Goal: Information Seeking & Learning: Learn about a topic

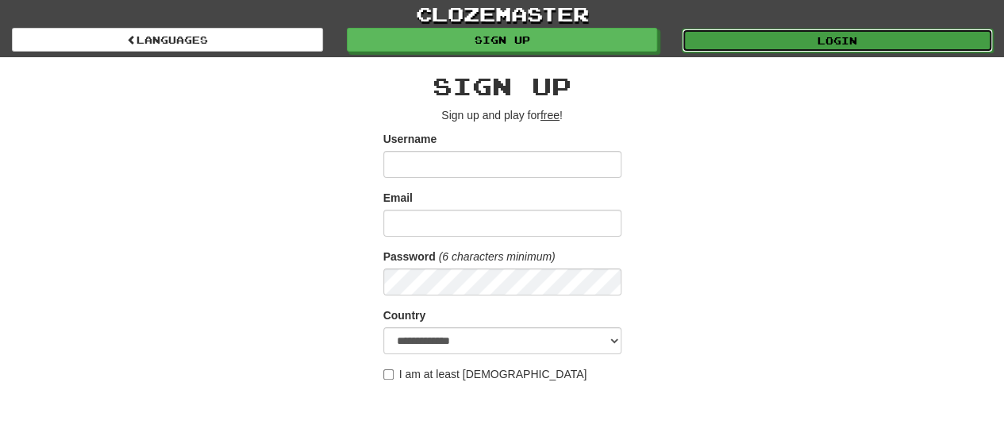
click at [826, 29] on link "Login" at bounding box center [837, 41] width 311 height 24
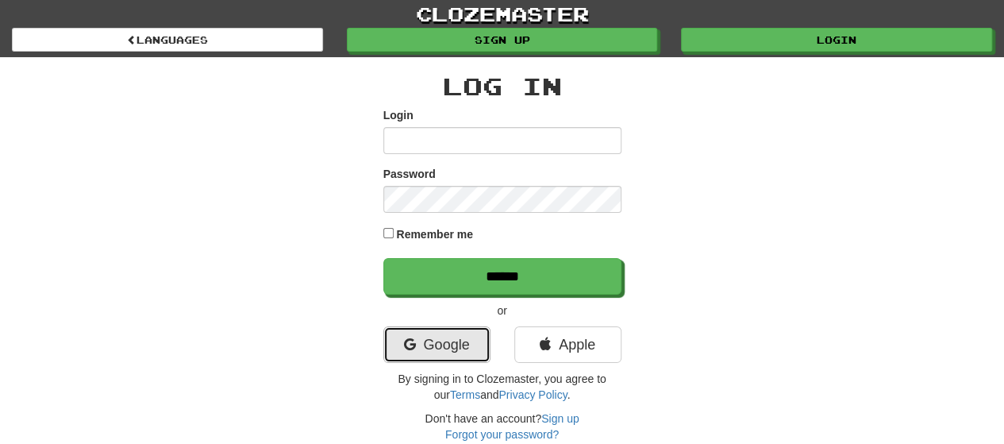
click at [447, 349] on link "Google" at bounding box center [436, 344] width 107 height 36
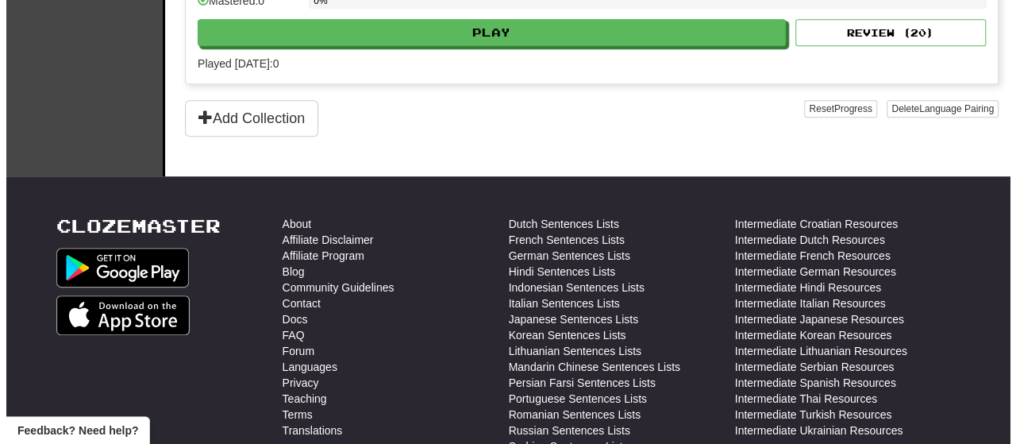
scroll to position [459, 0]
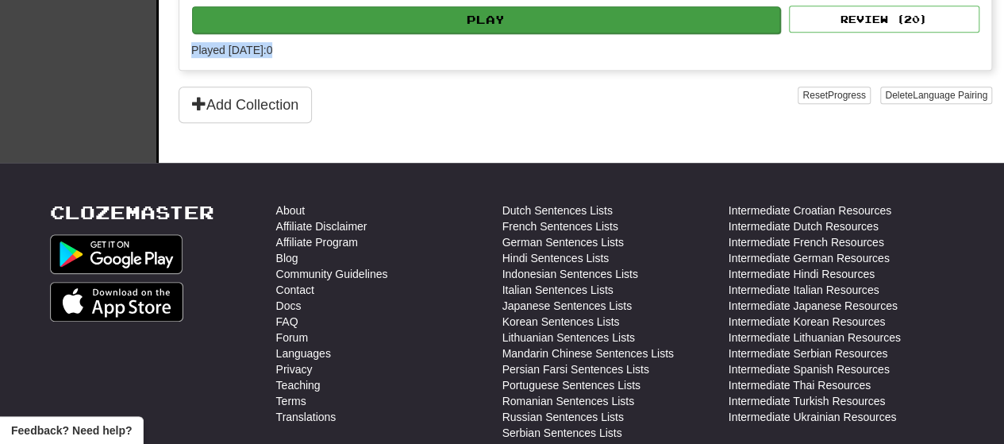
drag, startPoint x: 554, startPoint y: 35, endPoint x: 567, endPoint y: 24, distance: 17.5
click at [567, 24] on button "Play" at bounding box center [486, 19] width 588 height 27
select select "**"
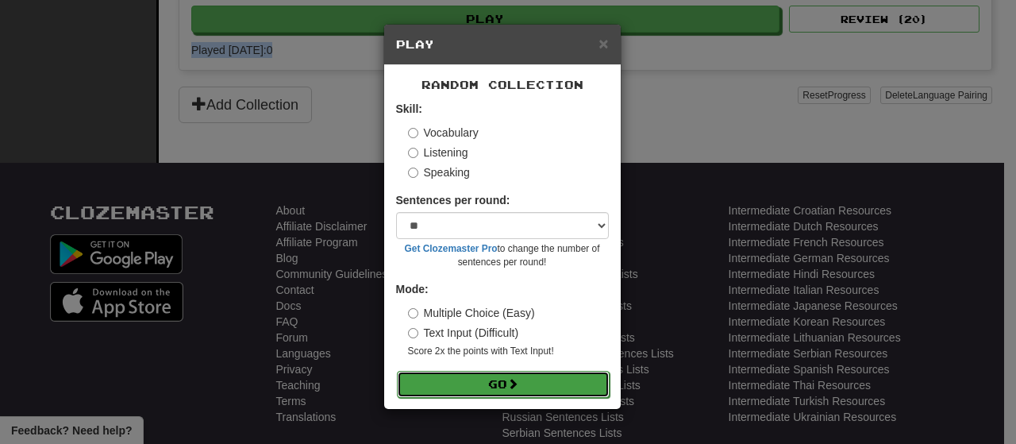
click at [523, 386] on button "Go" at bounding box center [503, 384] width 213 height 27
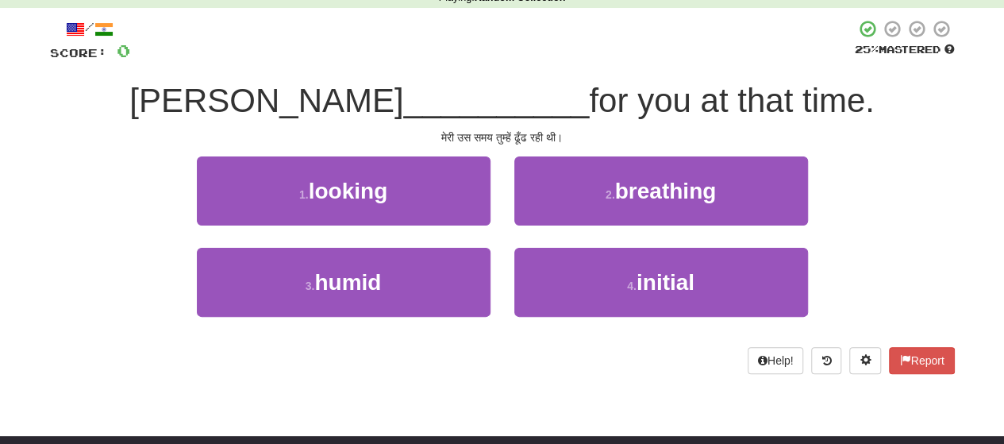
scroll to position [81, 0]
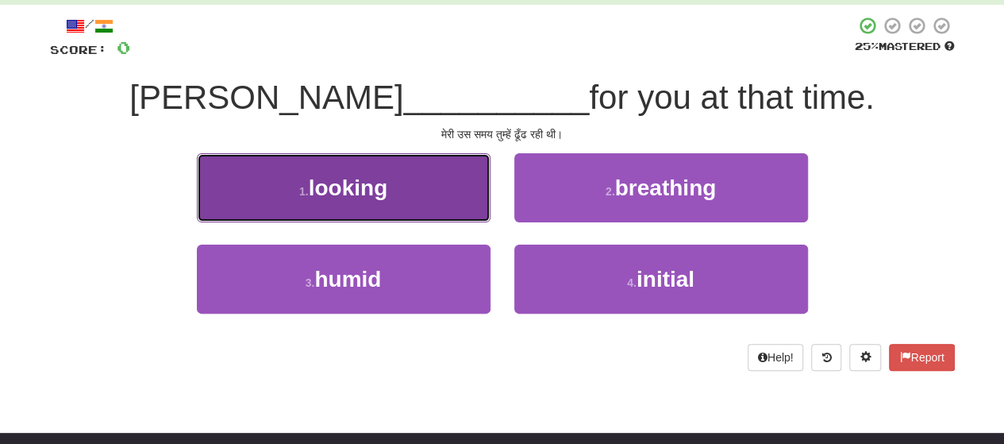
click at [409, 205] on button "1 . looking" at bounding box center [344, 187] width 294 height 69
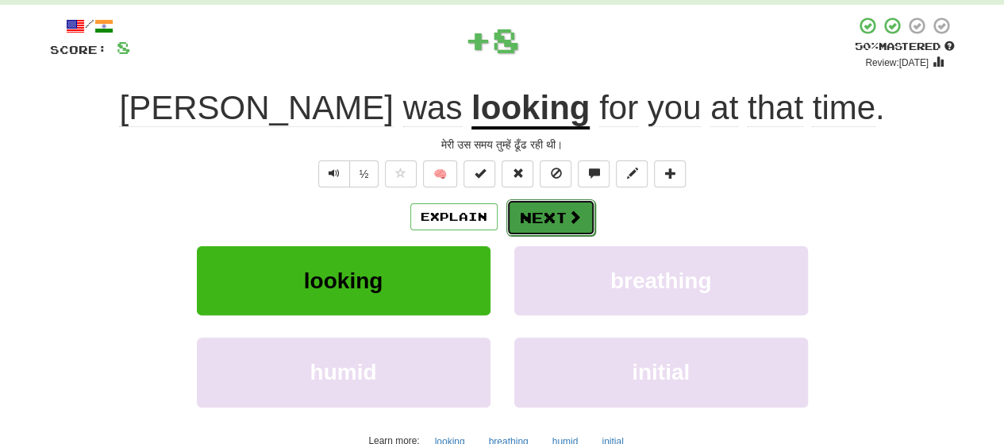
click at [552, 223] on button "Next" at bounding box center [550, 217] width 89 height 36
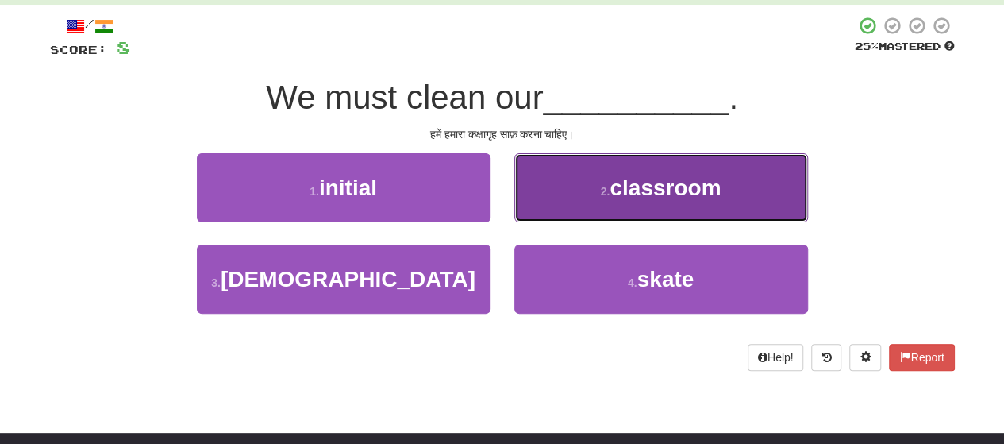
click at [639, 197] on span "classroom" at bounding box center [664, 187] width 111 height 25
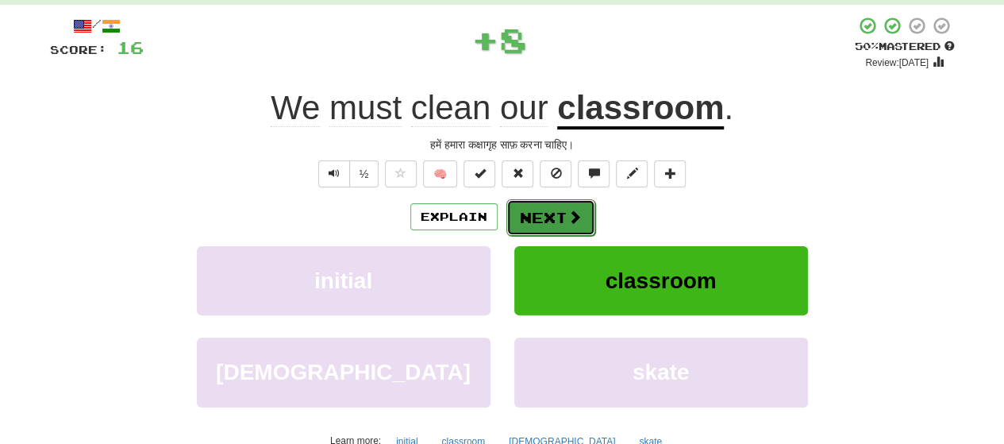
click at [567, 218] on span at bounding box center [574, 216] width 14 height 14
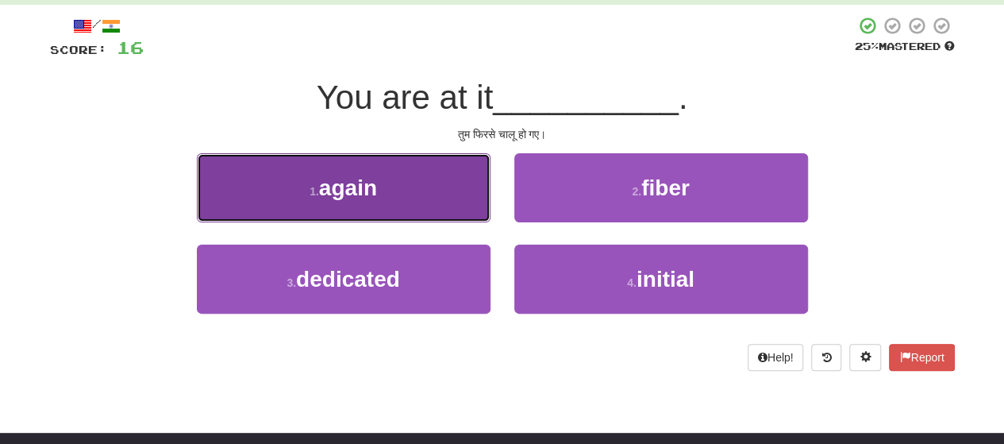
click at [394, 205] on button "1 . again" at bounding box center [344, 187] width 294 height 69
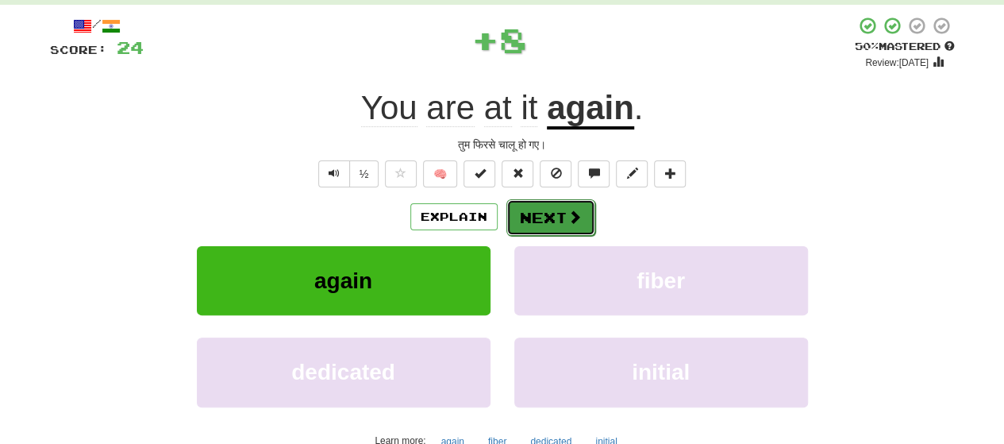
click at [563, 214] on button "Next" at bounding box center [550, 217] width 89 height 36
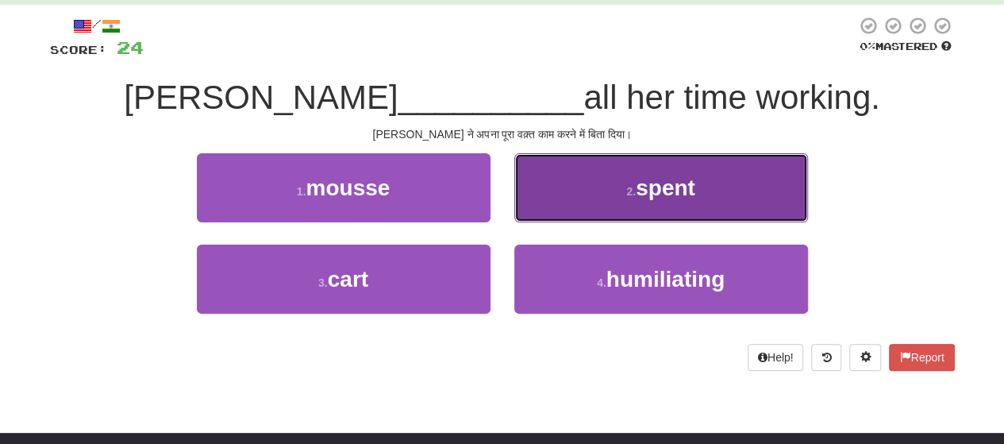
click at [603, 211] on button "2 . spent" at bounding box center [661, 187] width 294 height 69
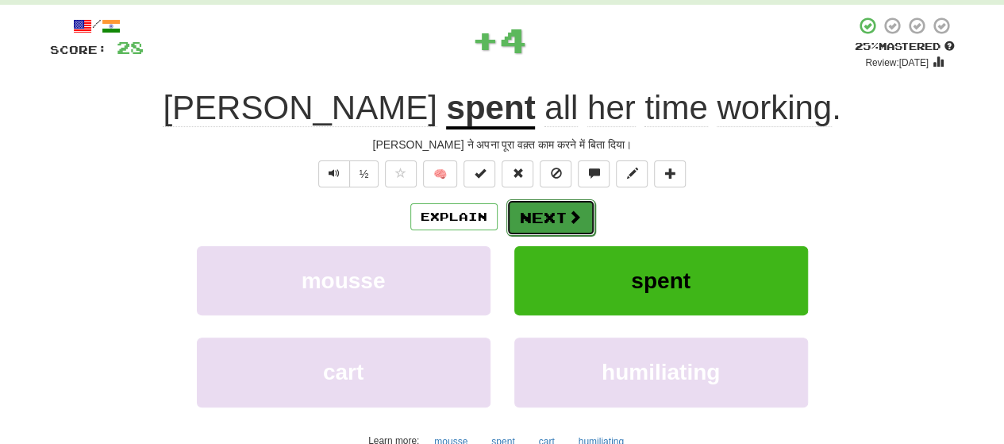
click at [551, 212] on button "Next" at bounding box center [550, 217] width 89 height 36
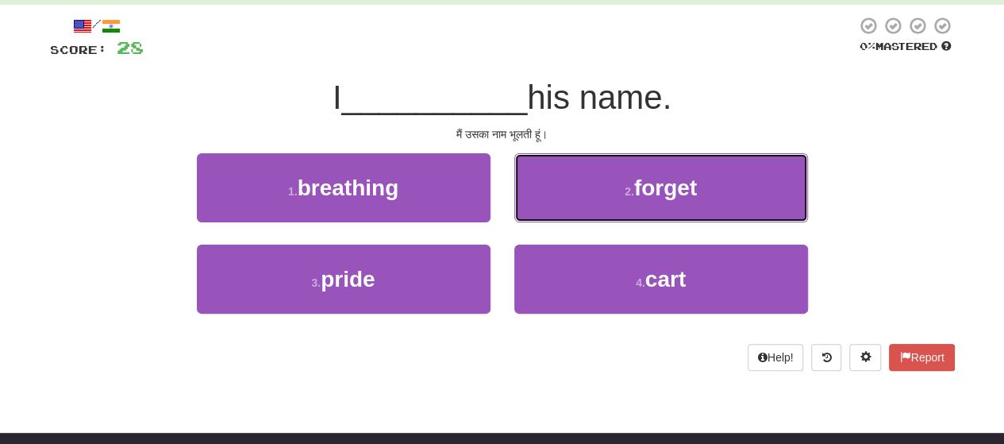
click at [551, 212] on button "2 . forget" at bounding box center [661, 187] width 294 height 69
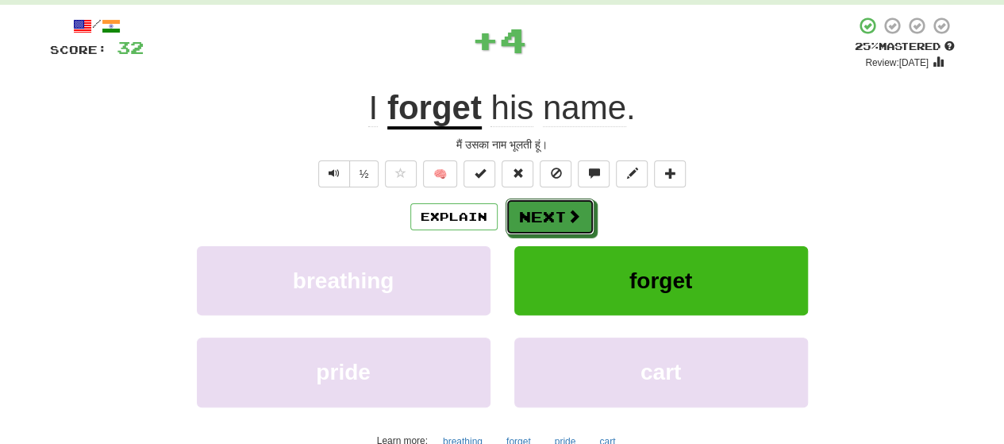
click at [551, 212] on button "Next" at bounding box center [549, 216] width 89 height 36
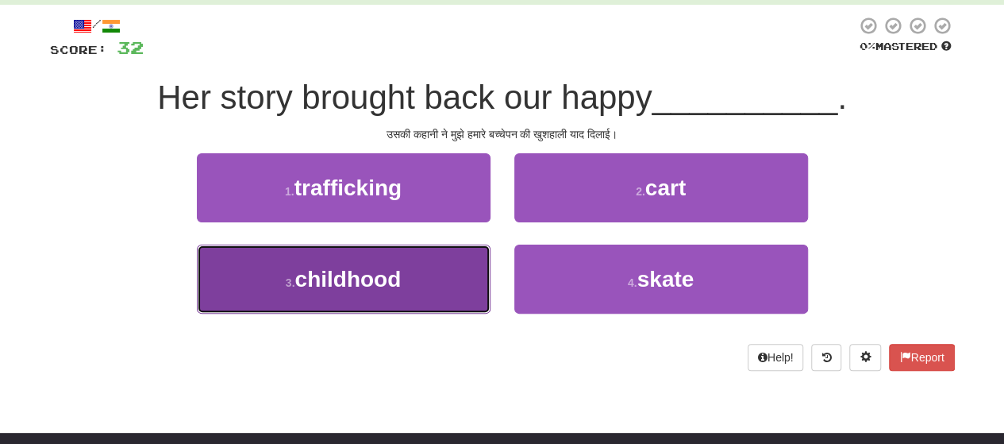
click at [415, 285] on button "3 . childhood" at bounding box center [344, 278] width 294 height 69
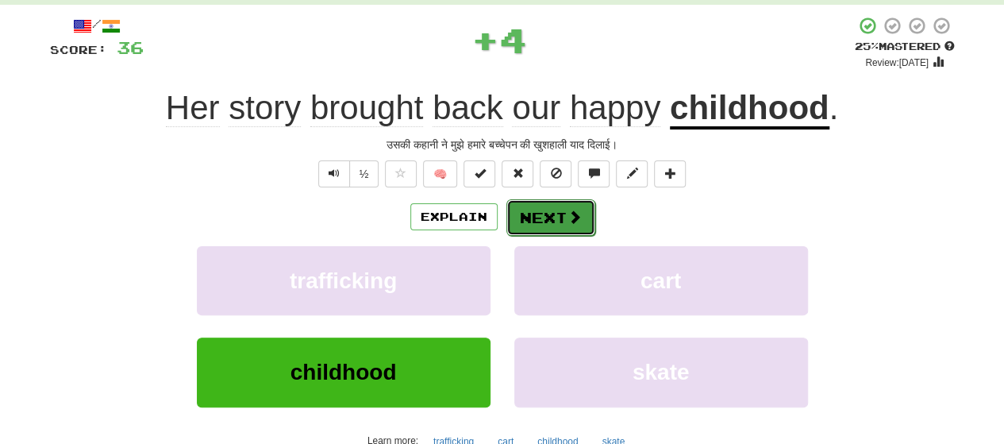
click at [556, 221] on button "Next" at bounding box center [550, 217] width 89 height 36
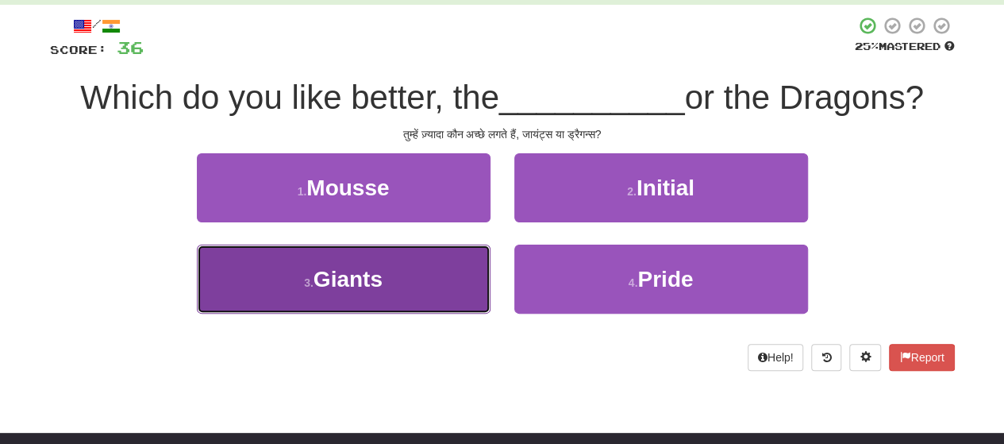
click at [430, 275] on button "3 . Giants" at bounding box center [344, 278] width 294 height 69
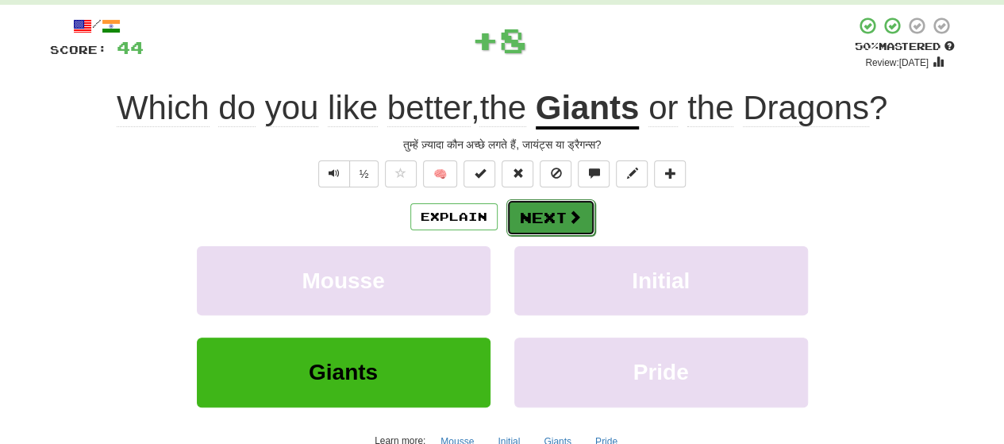
click at [573, 209] on span at bounding box center [574, 216] width 14 height 14
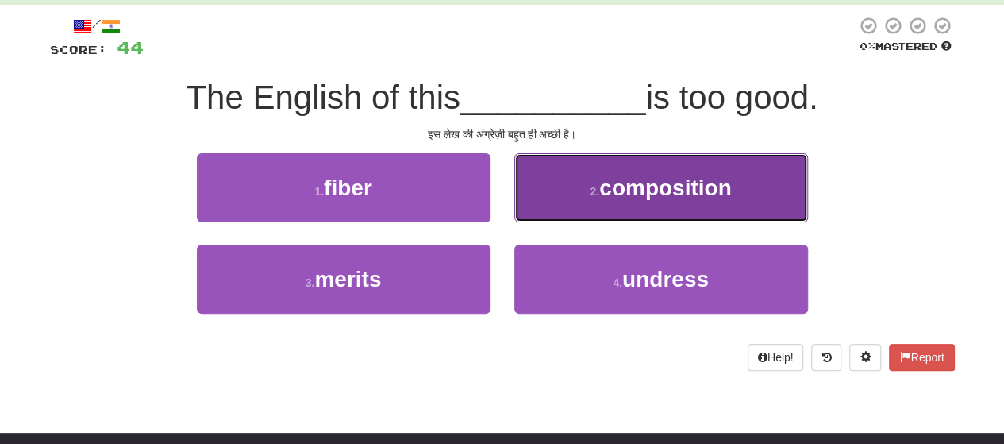
click at [628, 207] on button "2 . composition" at bounding box center [661, 187] width 294 height 69
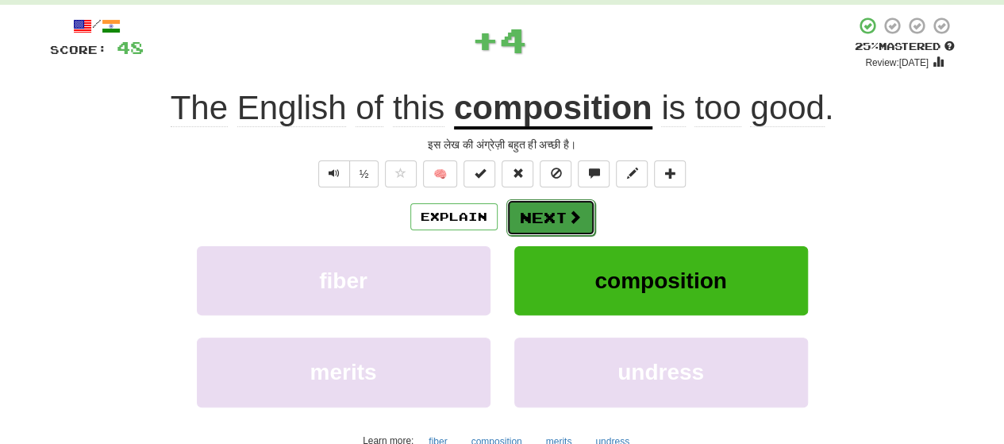
click at [555, 209] on button "Next" at bounding box center [550, 217] width 89 height 36
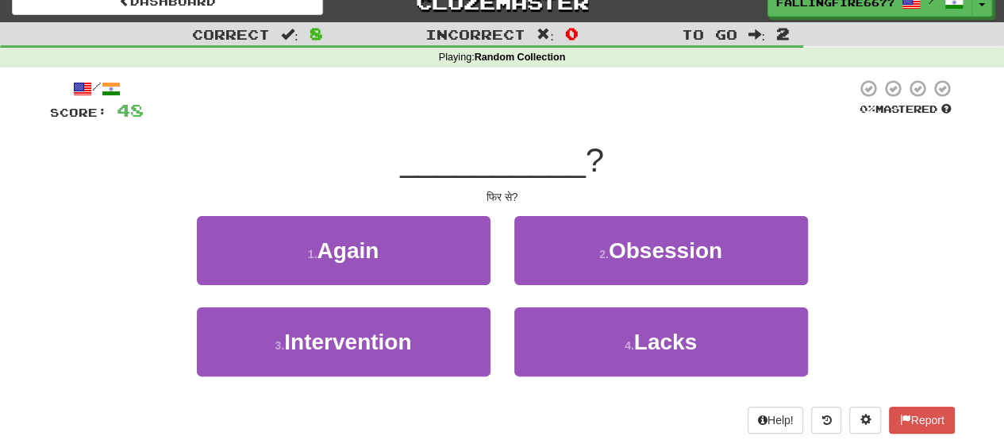
scroll to position [20, 0]
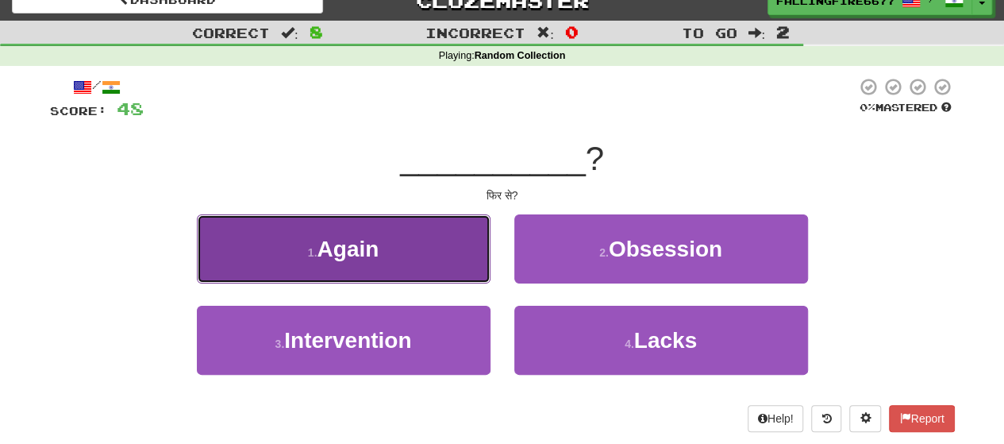
click at [436, 242] on button "1 . Again" at bounding box center [344, 248] width 294 height 69
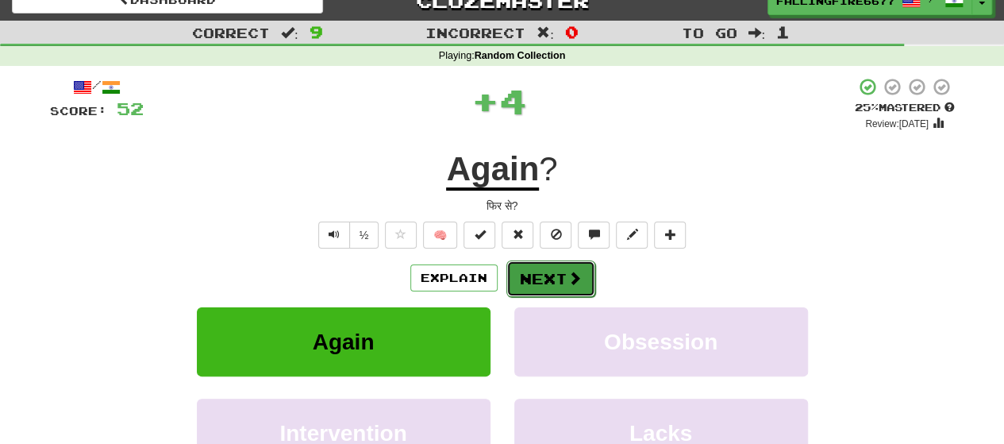
click at [543, 271] on button "Next" at bounding box center [550, 278] width 89 height 36
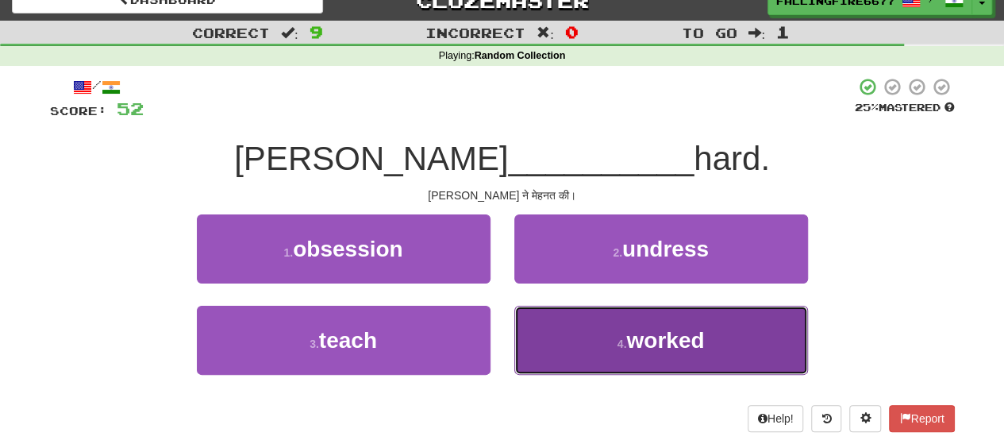
click at [608, 356] on button "4 . worked" at bounding box center [661, 339] width 294 height 69
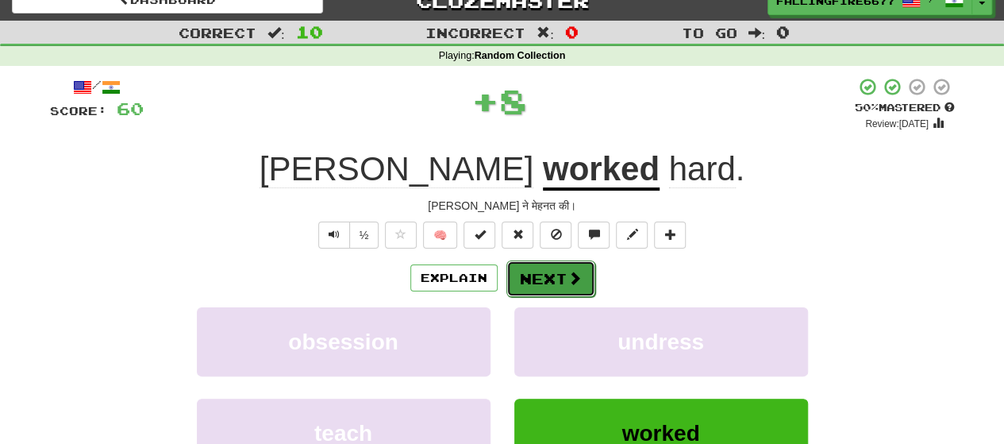
click at [573, 278] on span at bounding box center [574, 278] width 14 height 14
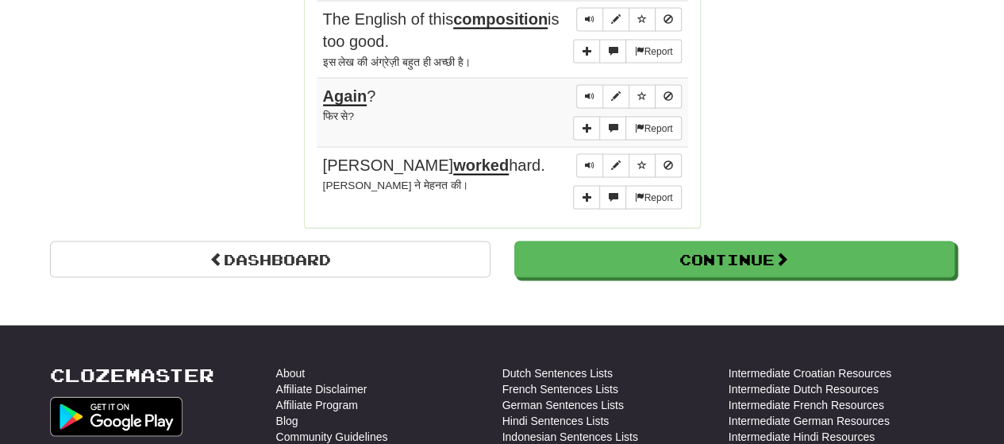
scroll to position [1588, 0]
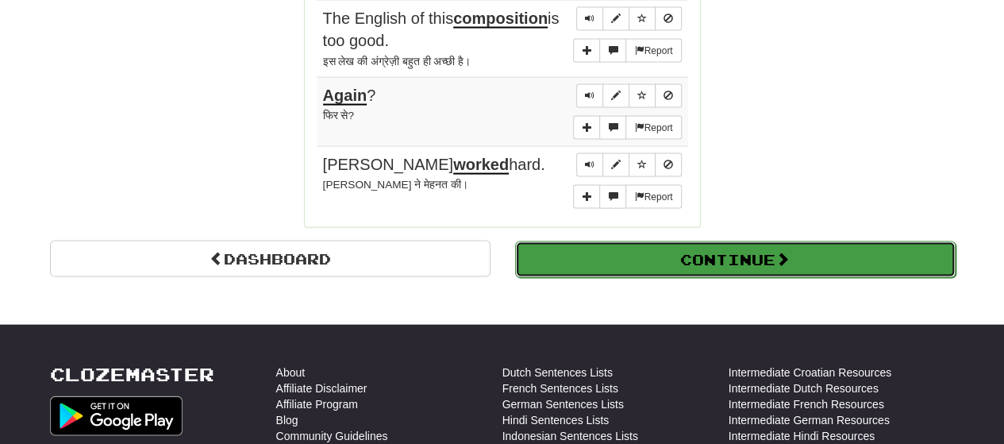
click at [605, 244] on button "Continue" at bounding box center [735, 259] width 440 height 36
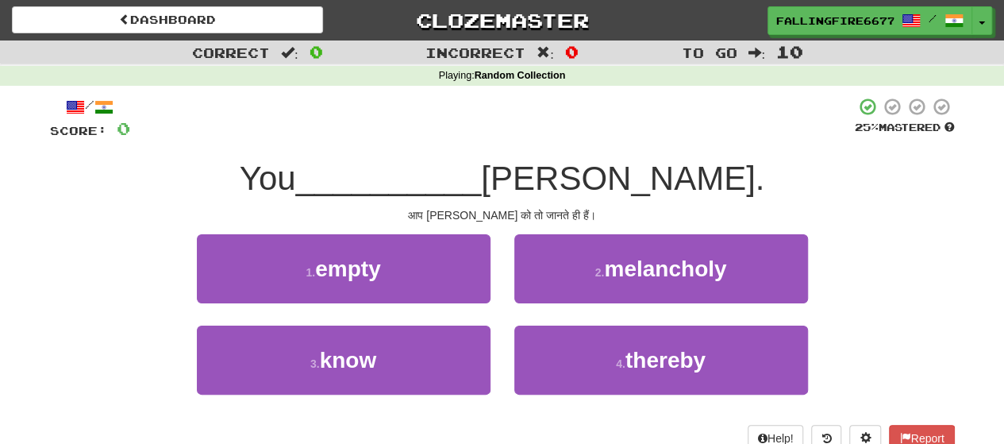
scroll to position [30, 0]
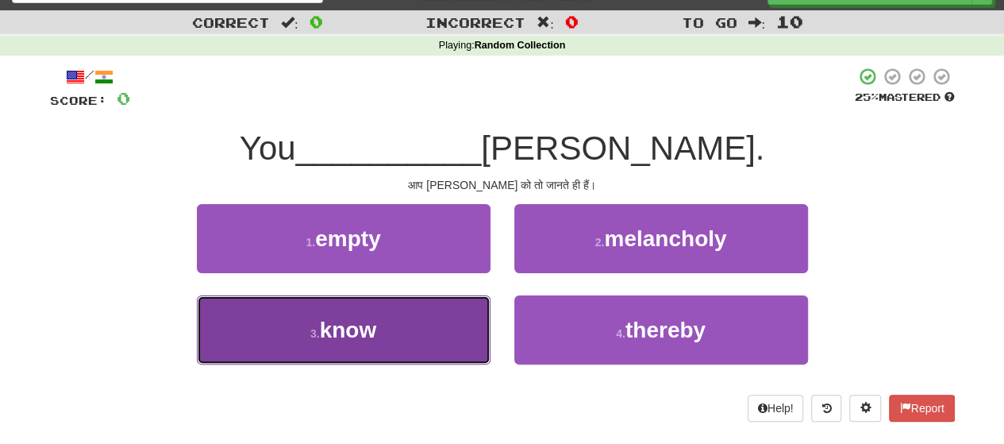
click at [436, 324] on button "3 . know" at bounding box center [344, 329] width 294 height 69
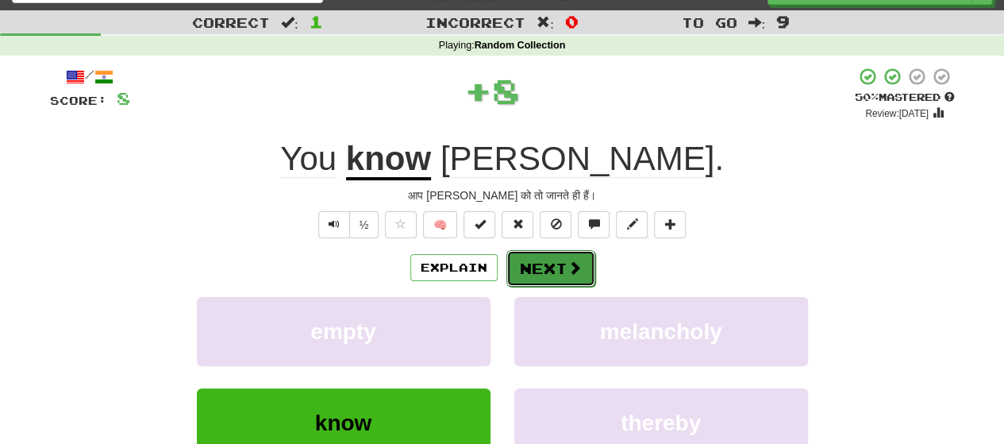
click at [540, 264] on button "Next" at bounding box center [550, 268] width 89 height 36
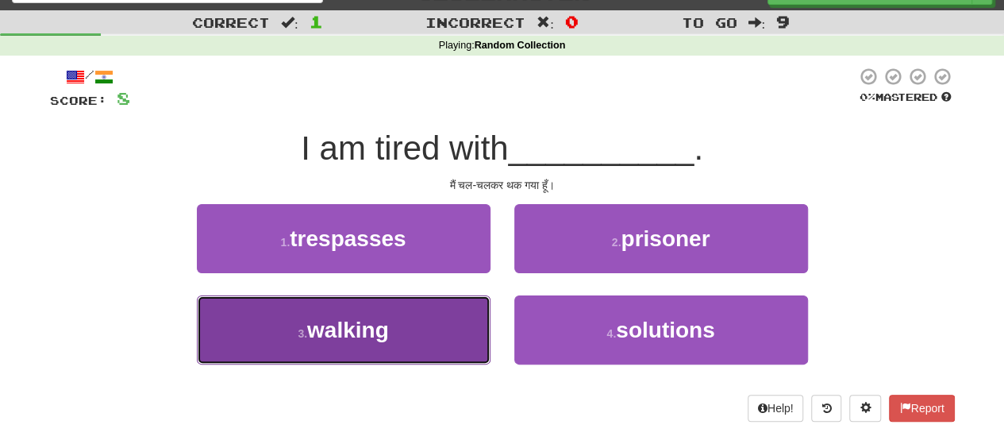
click at [420, 324] on button "3 . walking" at bounding box center [344, 329] width 294 height 69
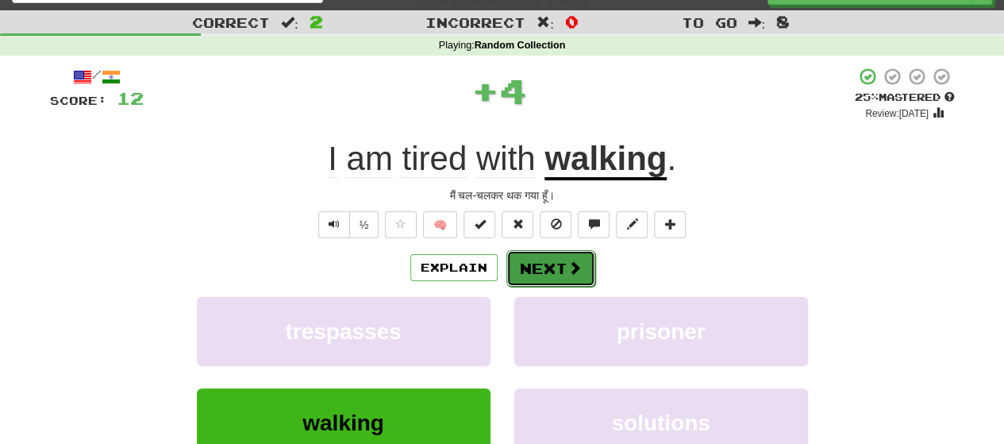
click at [541, 263] on button "Next" at bounding box center [550, 268] width 89 height 36
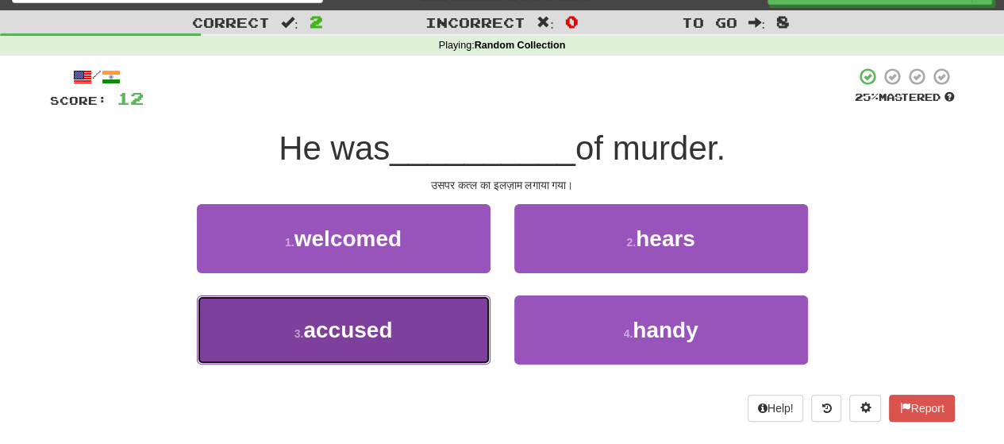
click at [432, 321] on button "3 . accused" at bounding box center [344, 329] width 294 height 69
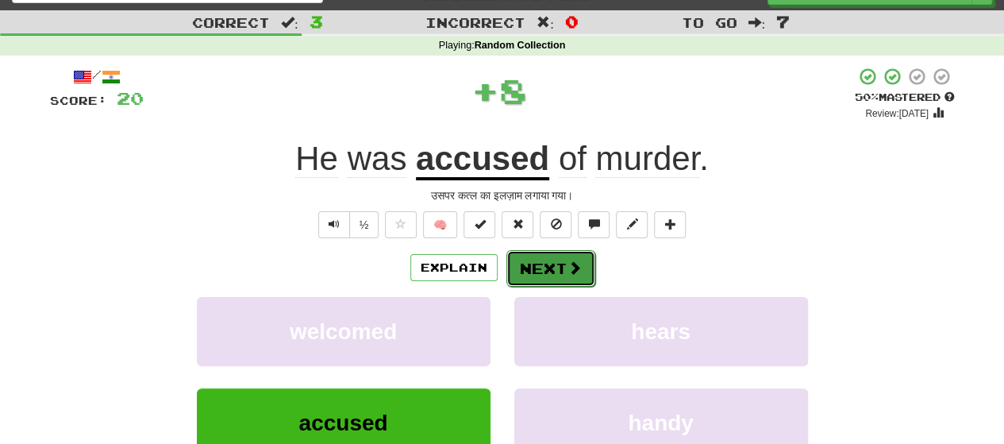
click at [554, 273] on button "Next" at bounding box center [550, 268] width 89 height 36
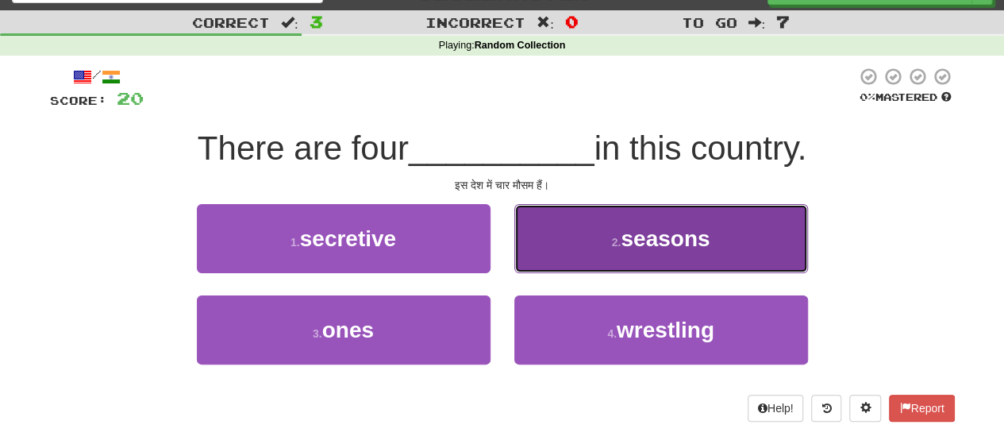
click at [605, 252] on button "2 . seasons" at bounding box center [661, 238] width 294 height 69
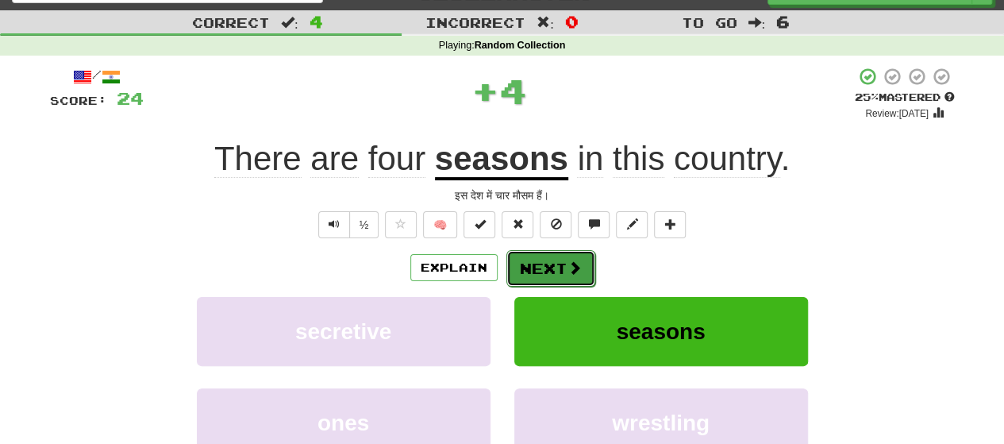
click at [574, 270] on span at bounding box center [574, 267] width 14 height 14
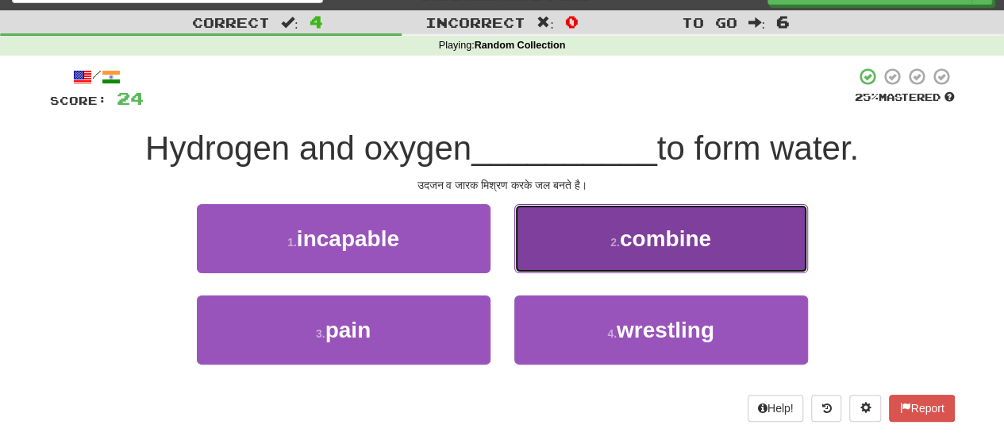
click at [582, 252] on button "2 . combine" at bounding box center [661, 238] width 294 height 69
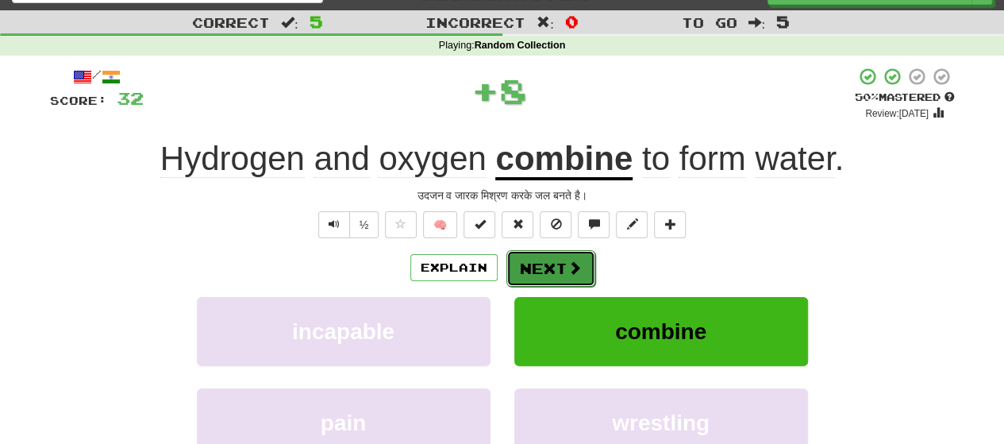
click at [567, 272] on span at bounding box center [574, 267] width 14 height 14
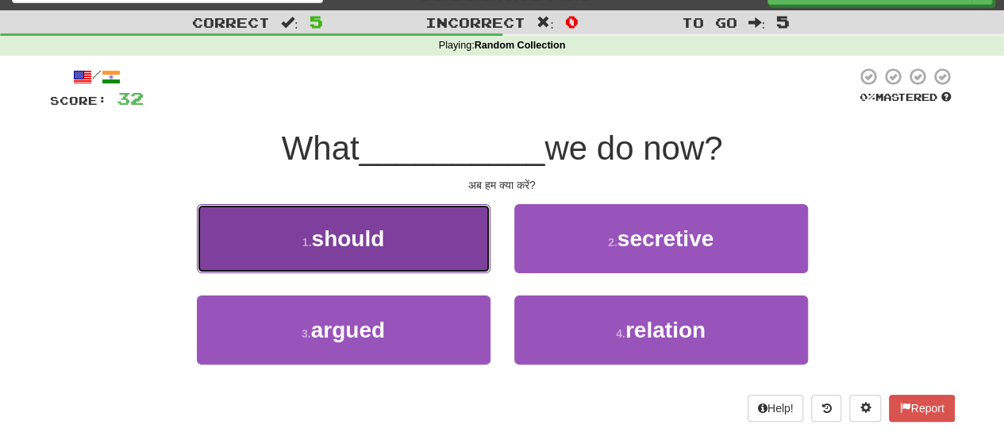
click at [447, 259] on button "1 . should" at bounding box center [344, 238] width 294 height 69
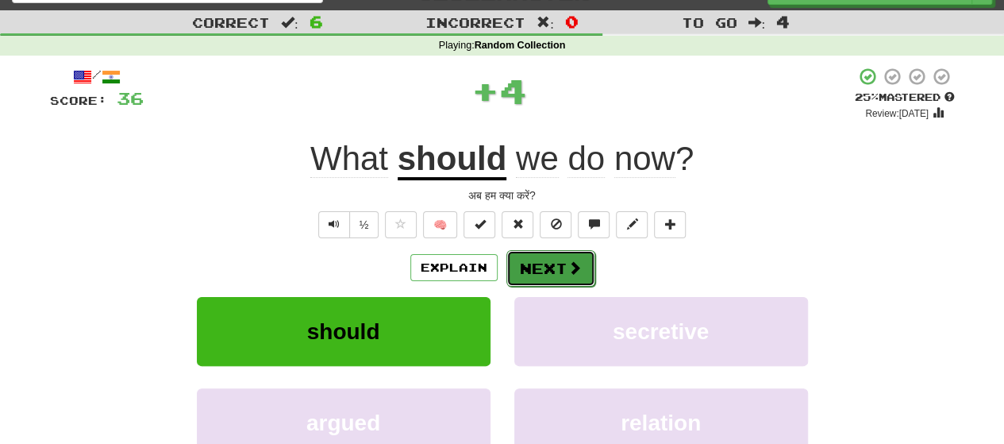
click at [543, 269] on button "Next" at bounding box center [550, 268] width 89 height 36
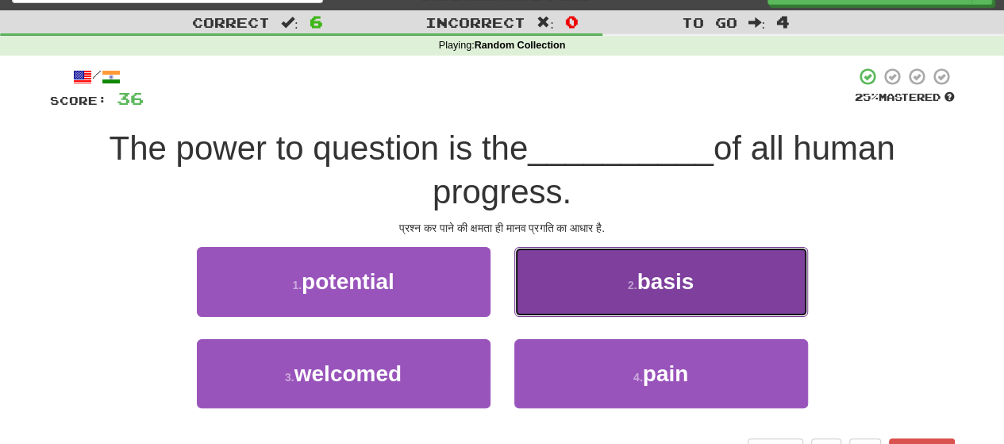
click at [673, 293] on span "basis" at bounding box center [665, 281] width 57 height 25
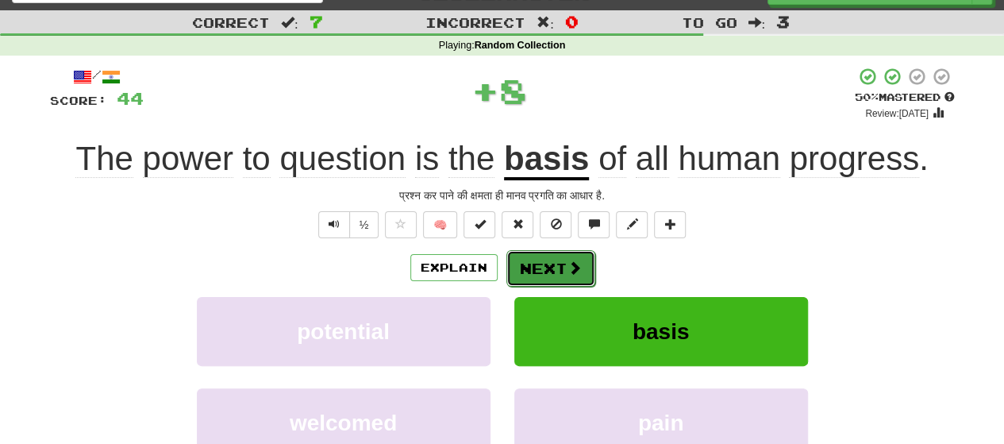
click at [555, 267] on button "Next" at bounding box center [550, 268] width 89 height 36
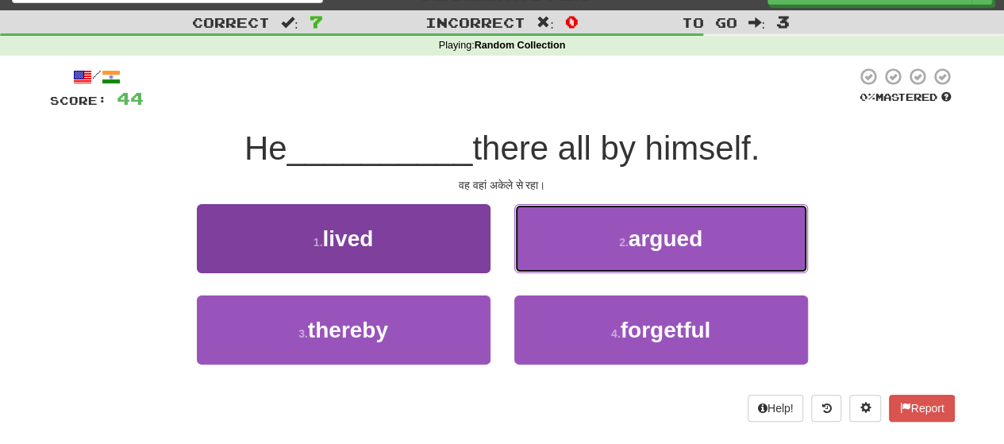
drag, startPoint x: 555, startPoint y: 267, endPoint x: 422, endPoint y: 245, distance: 134.2
click at [422, 245] on div "1 . lived 2 . argued" at bounding box center [502, 249] width 952 height 91
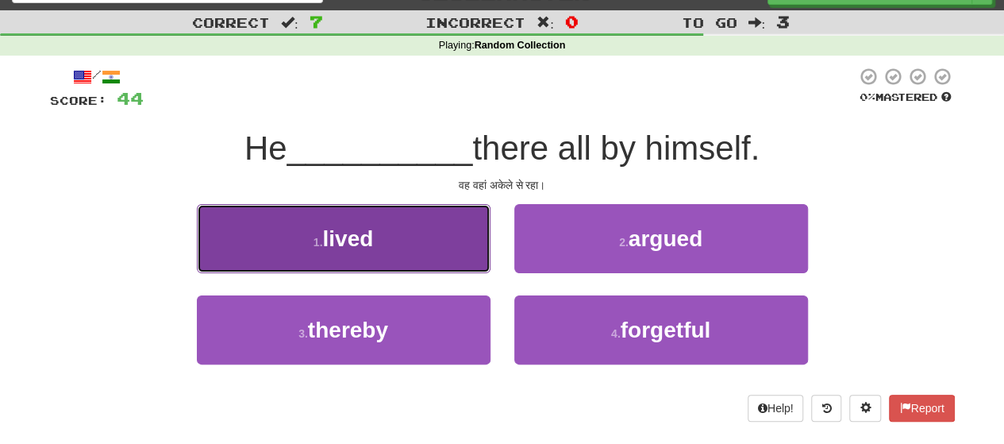
click at [422, 245] on button "1 . lived" at bounding box center [344, 238] width 294 height 69
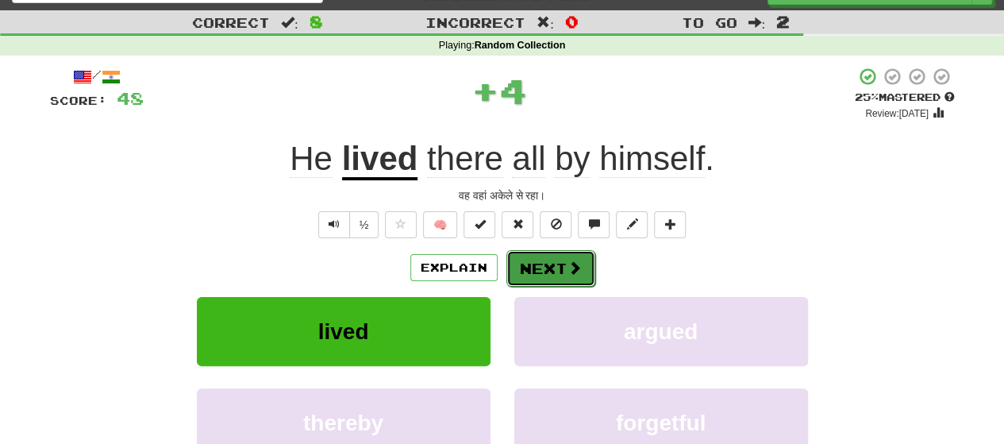
click at [520, 285] on button "Next" at bounding box center [550, 268] width 89 height 36
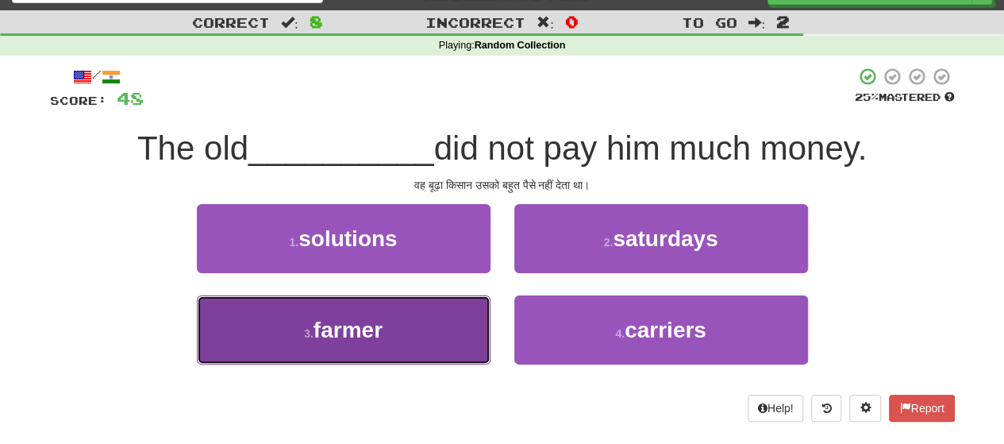
click at [455, 355] on button "3 . farmer" at bounding box center [344, 329] width 294 height 69
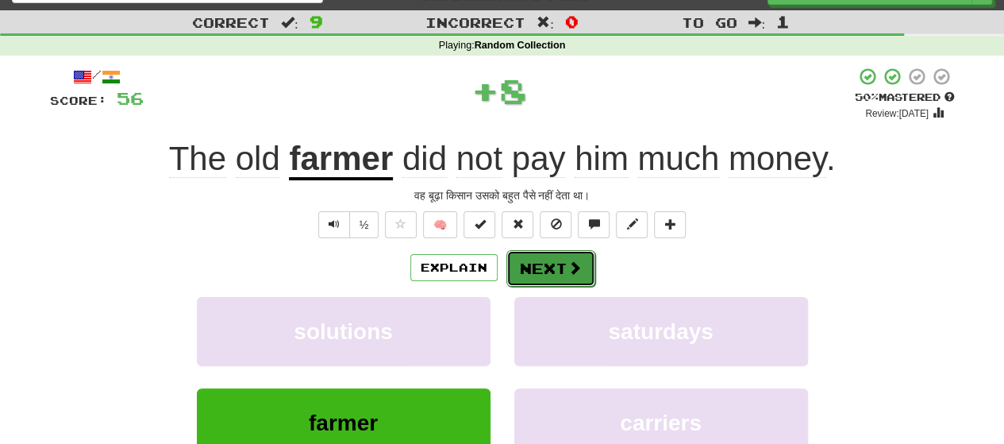
click at [540, 273] on button "Next" at bounding box center [550, 268] width 89 height 36
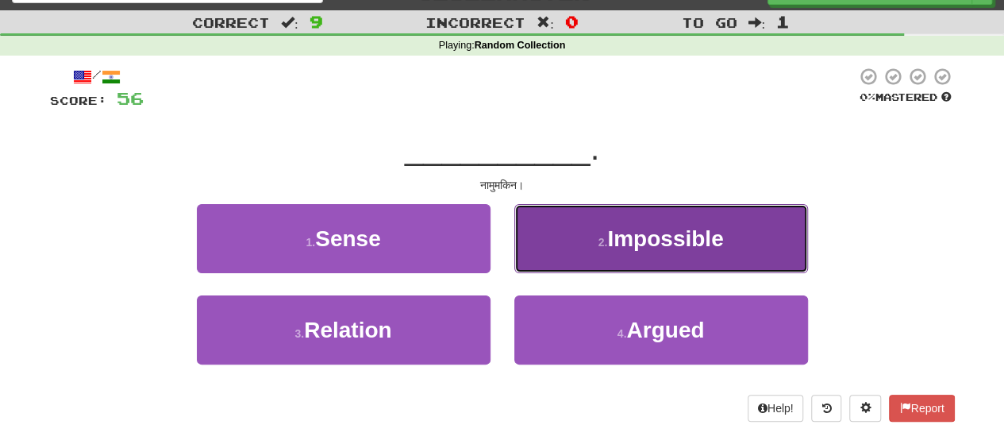
click at [568, 248] on button "2 . Impossible" at bounding box center [661, 238] width 294 height 69
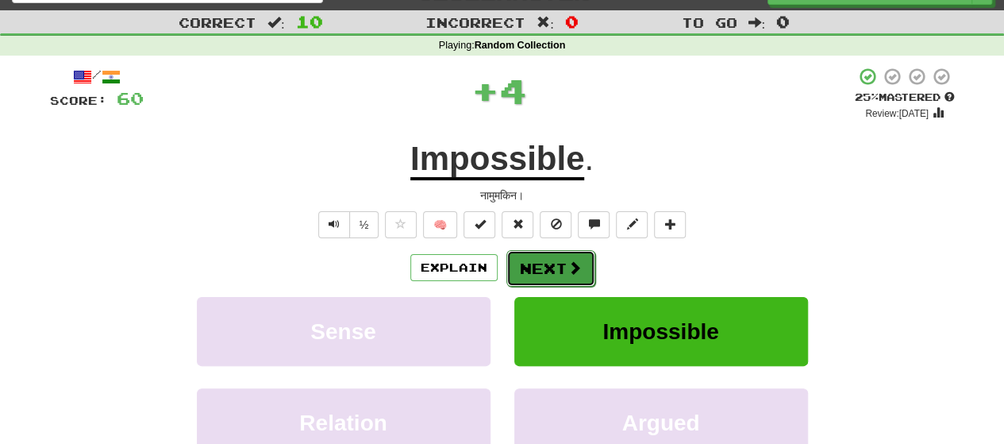
click at [560, 269] on button "Next" at bounding box center [550, 268] width 89 height 36
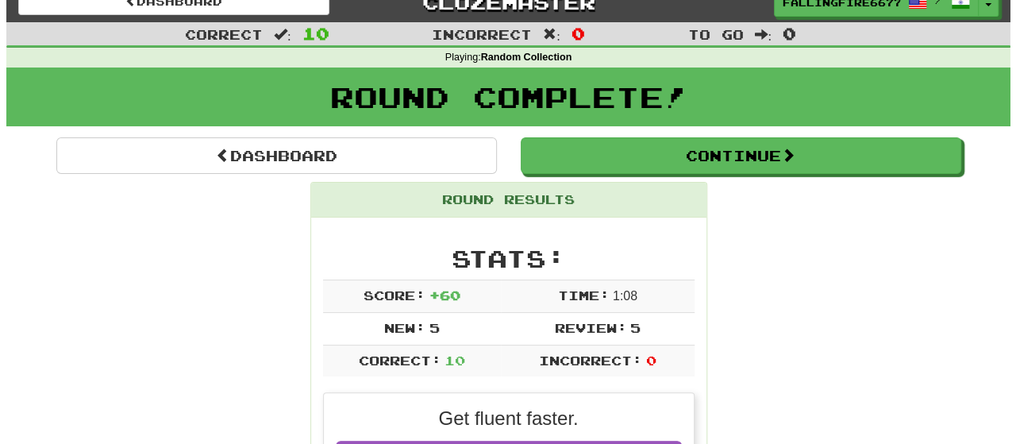
scroll to position [13, 0]
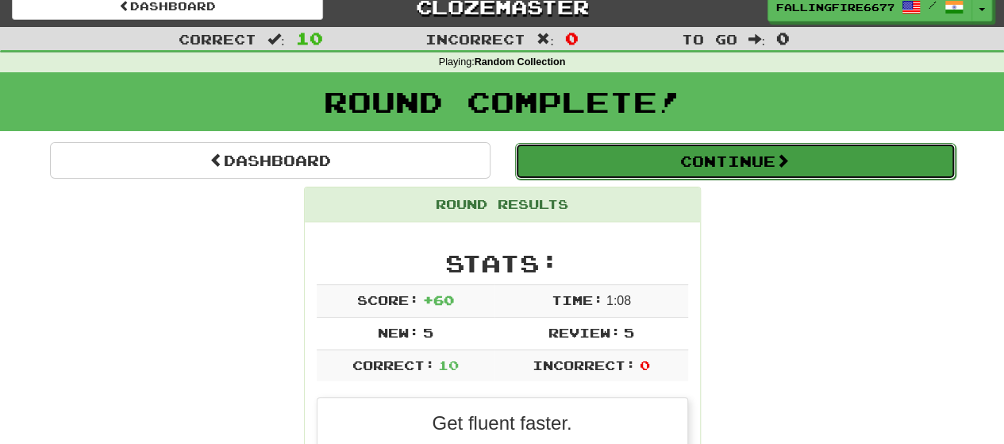
click at [657, 160] on button "Continue" at bounding box center [735, 161] width 440 height 36
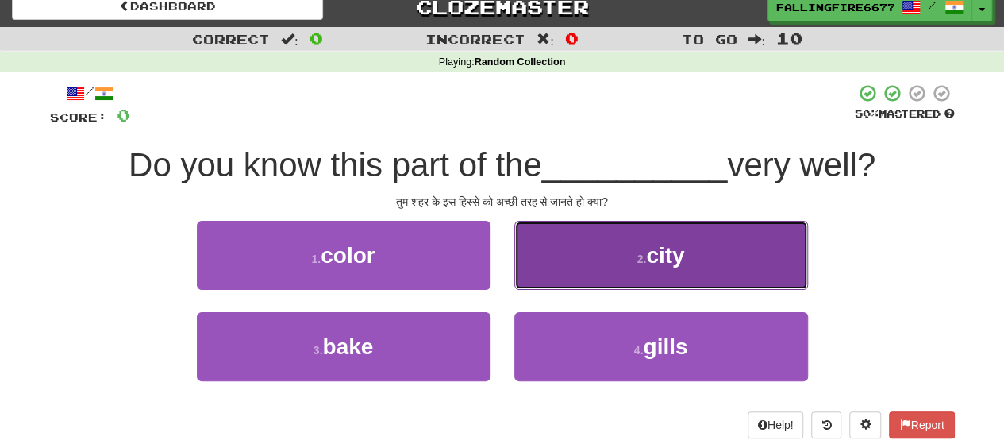
click at [560, 269] on button "2 . city" at bounding box center [661, 255] width 294 height 69
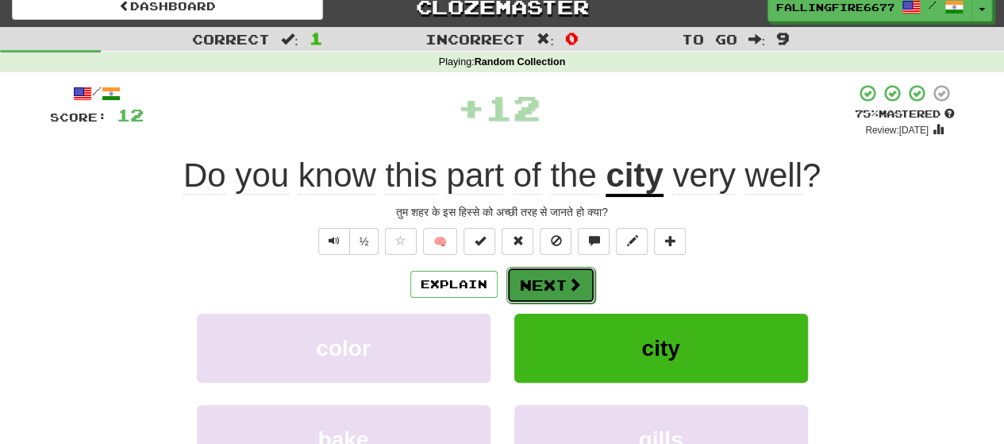
click at [555, 278] on button "Next" at bounding box center [550, 285] width 89 height 36
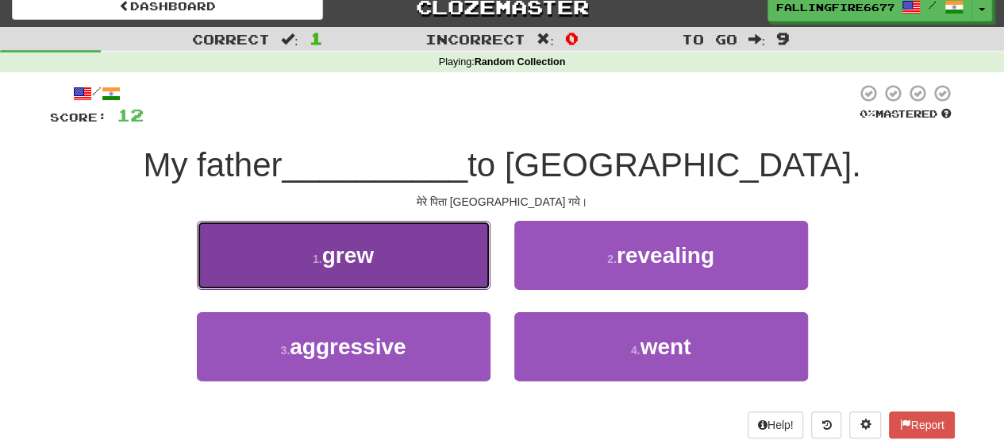
click at [417, 279] on button "1 . grew" at bounding box center [344, 255] width 294 height 69
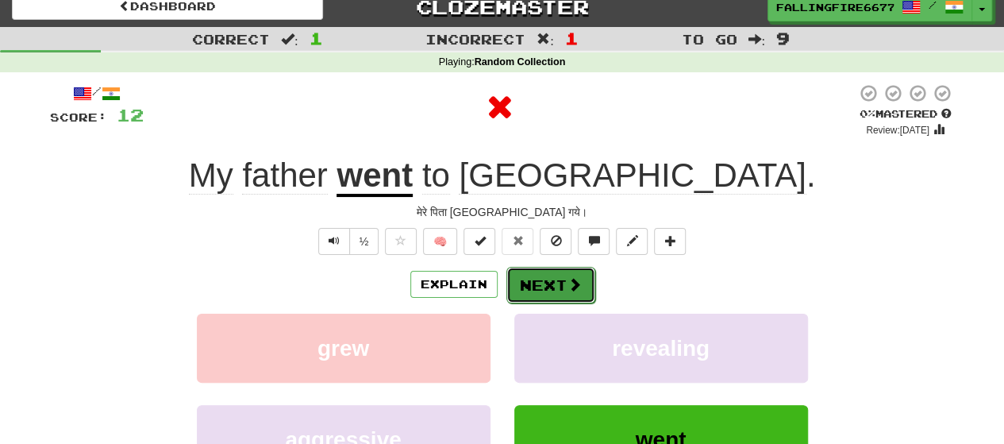
click at [540, 289] on button "Next" at bounding box center [550, 285] width 89 height 36
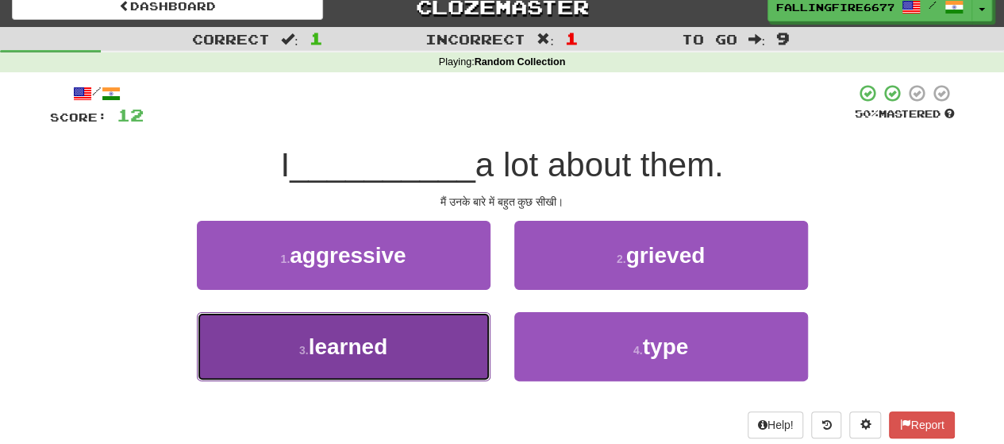
click at [425, 338] on button "3 . learned" at bounding box center [344, 346] width 294 height 69
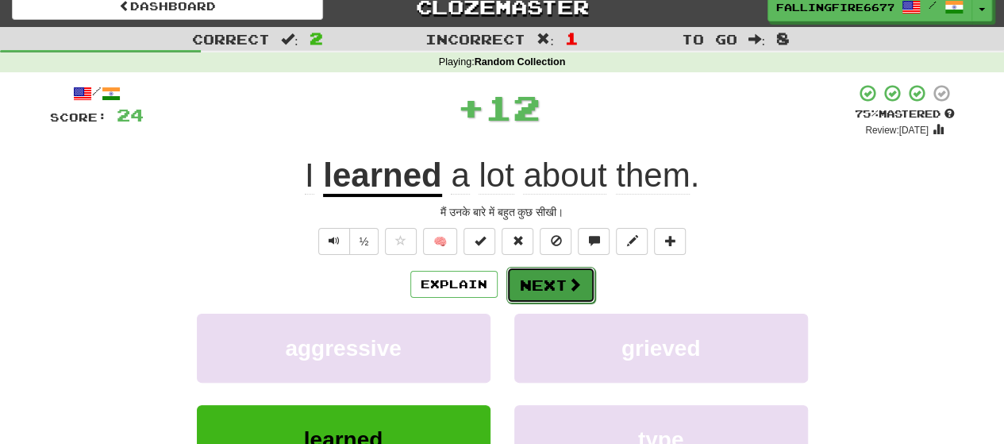
click at [556, 272] on button "Next" at bounding box center [550, 285] width 89 height 36
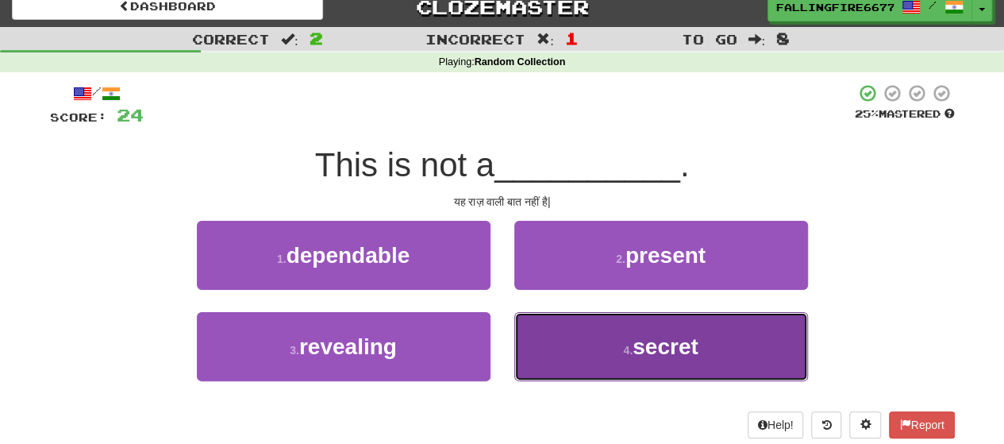
click at [601, 347] on button "4 . secret" at bounding box center [661, 346] width 294 height 69
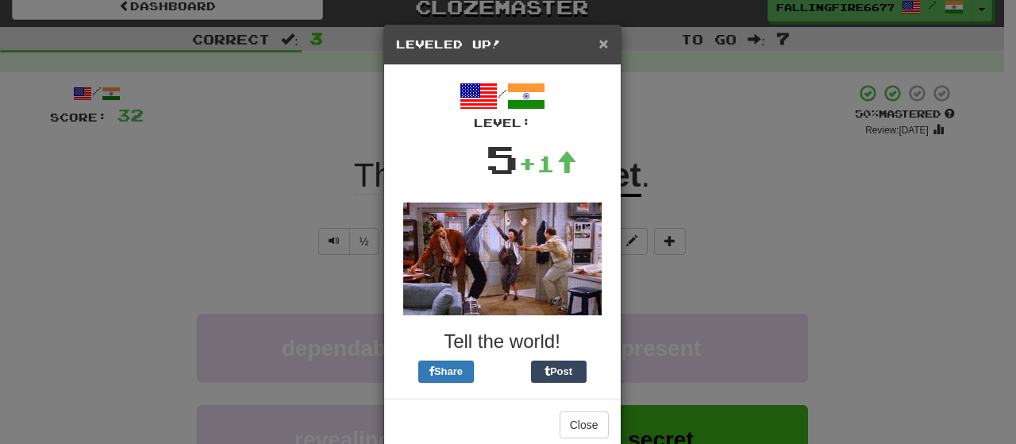
click at [601, 39] on span "×" at bounding box center [603, 43] width 10 height 18
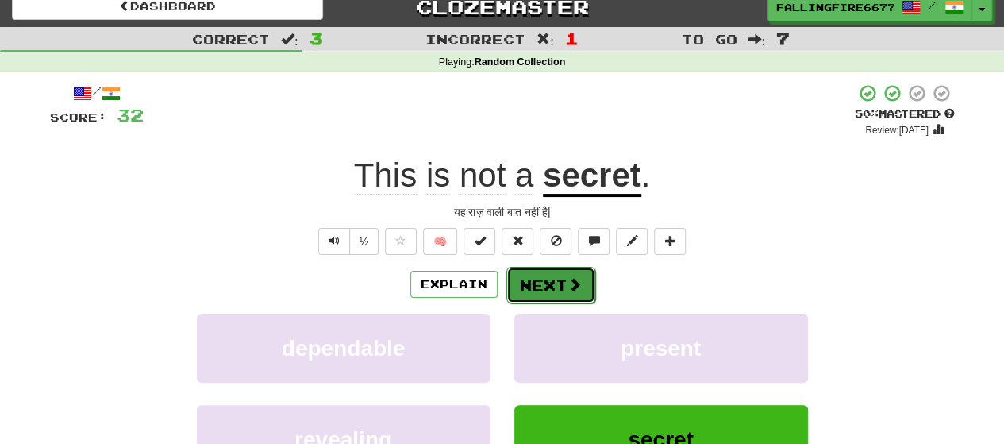
click at [573, 278] on span at bounding box center [574, 284] width 14 height 14
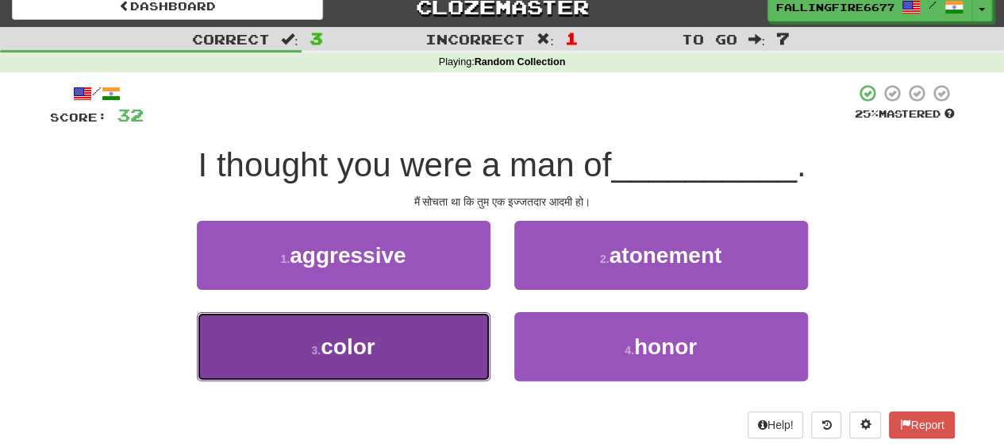
click at [430, 337] on button "3 . color" at bounding box center [344, 346] width 294 height 69
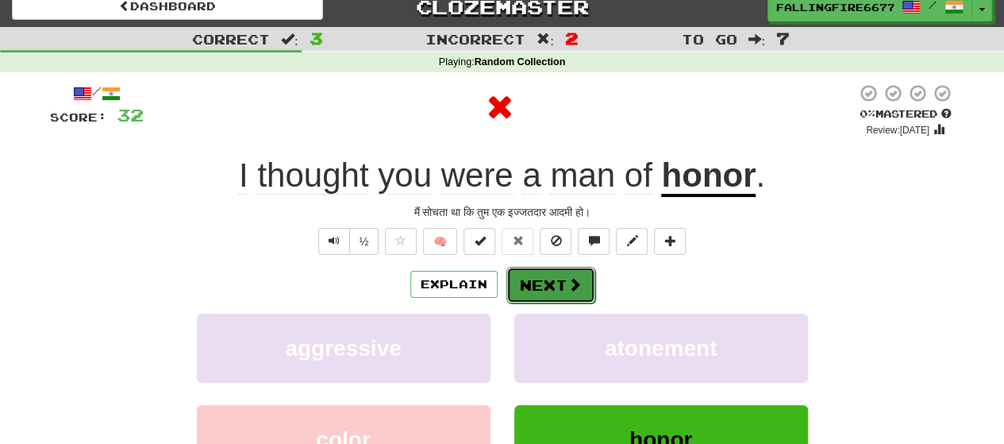
click at [543, 283] on button "Next" at bounding box center [550, 285] width 89 height 36
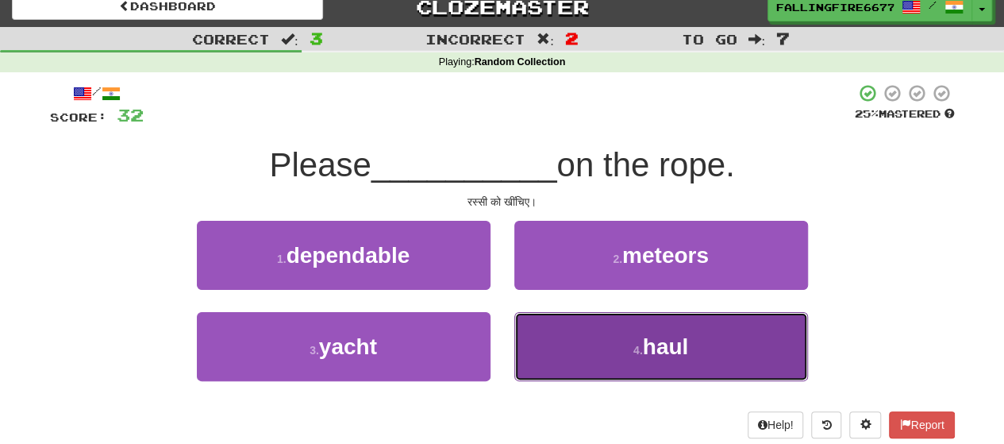
click at [598, 340] on button "4 . haul" at bounding box center [661, 346] width 294 height 69
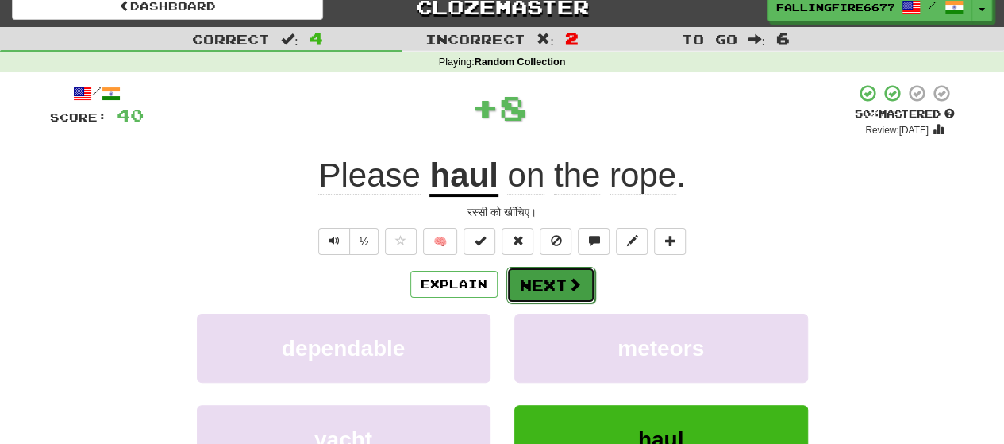
click at [549, 279] on button "Next" at bounding box center [550, 285] width 89 height 36
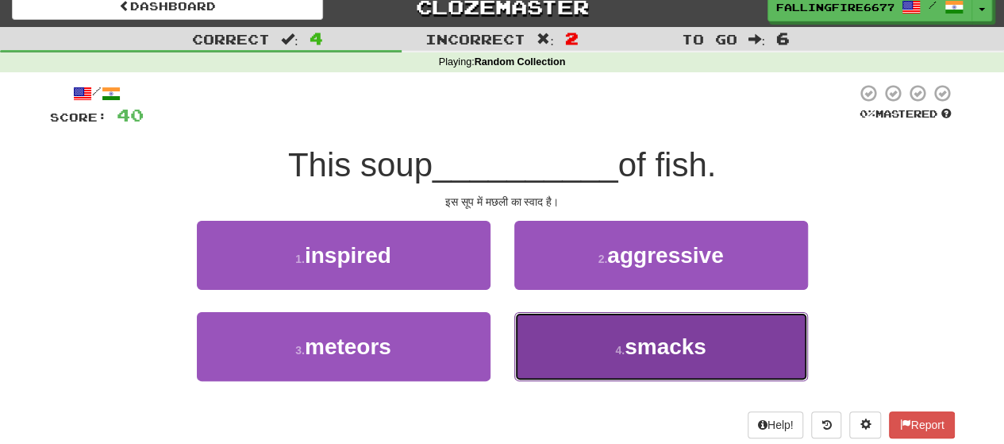
click at [578, 340] on button "4 . smacks" at bounding box center [661, 346] width 294 height 69
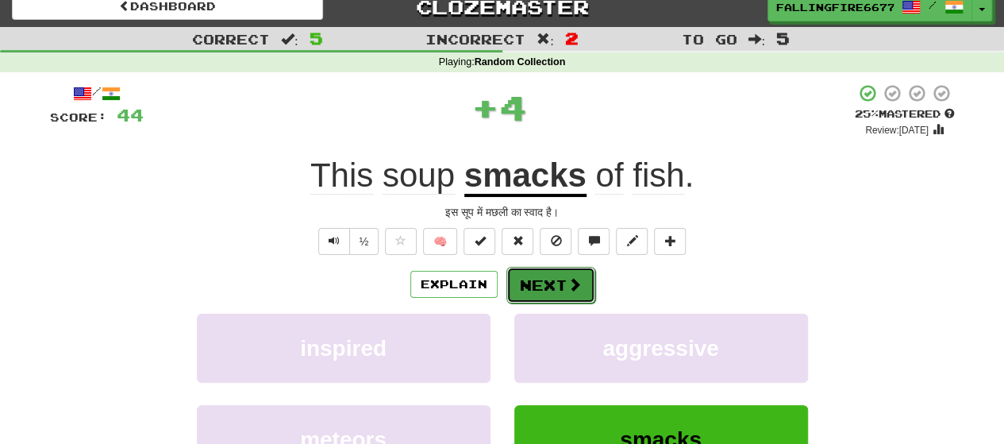
click at [537, 271] on button "Next" at bounding box center [550, 285] width 89 height 36
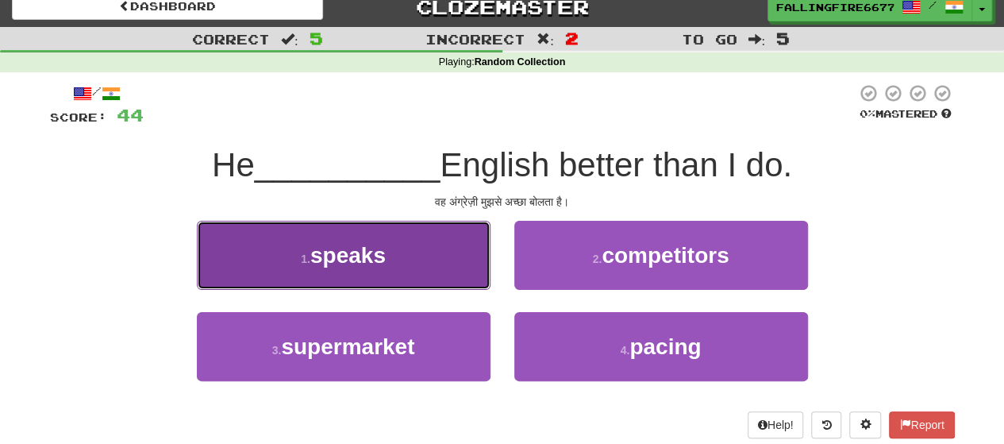
click at [438, 277] on button "1 . speaks" at bounding box center [344, 255] width 294 height 69
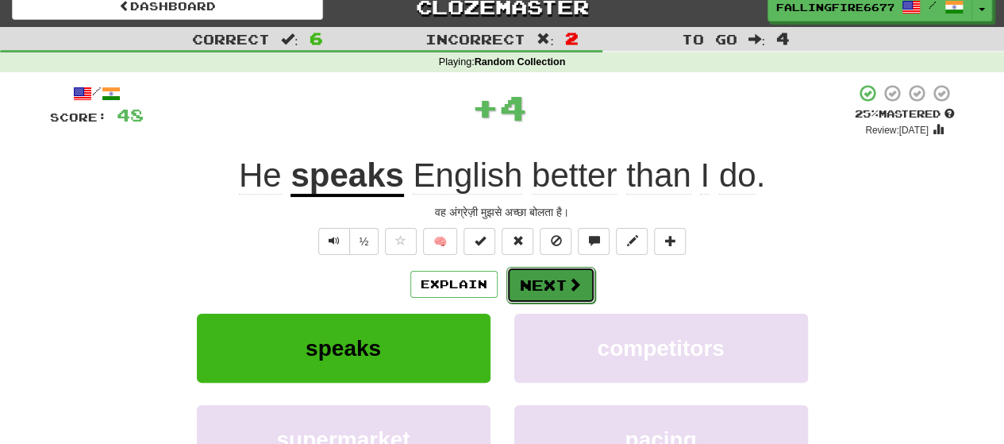
click at [546, 291] on button "Next" at bounding box center [550, 285] width 89 height 36
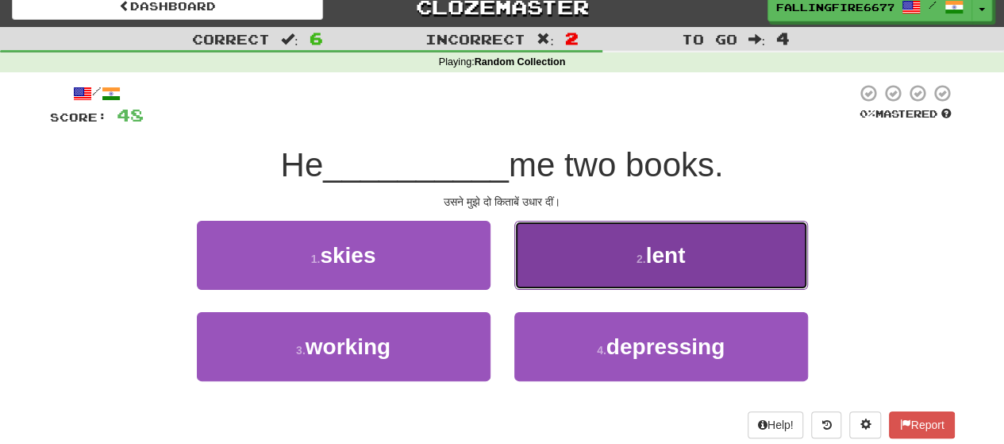
click at [593, 277] on button "2 . lent" at bounding box center [661, 255] width 294 height 69
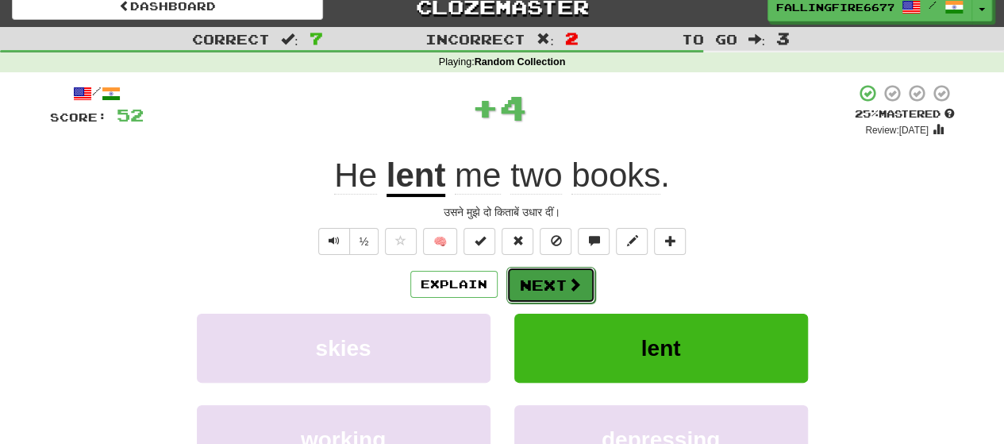
click at [559, 283] on button "Next" at bounding box center [550, 285] width 89 height 36
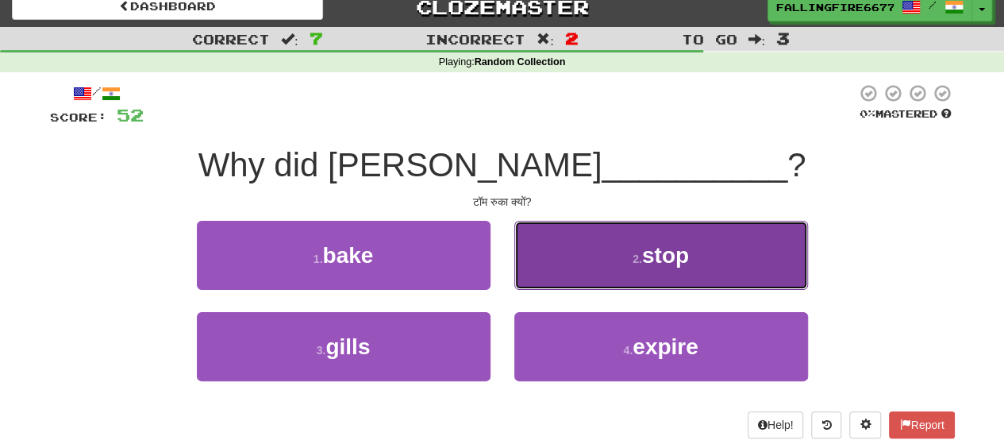
click at [627, 286] on button "2 . stop" at bounding box center [661, 255] width 294 height 69
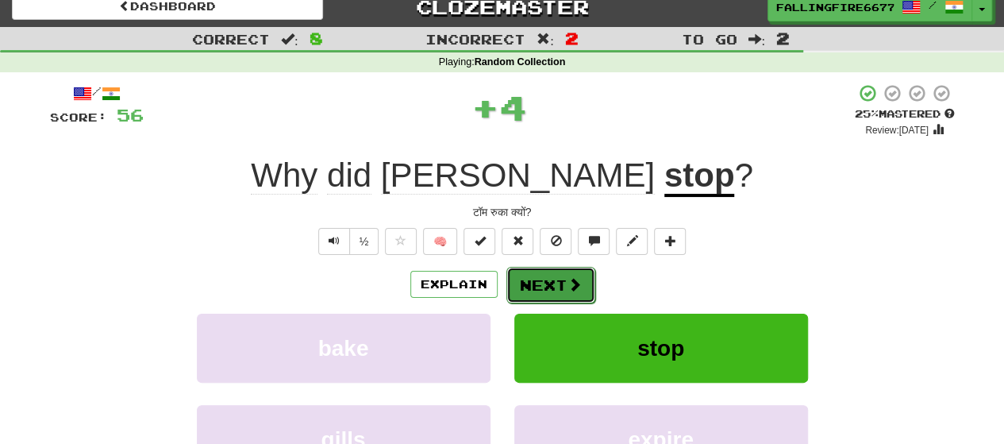
click at [561, 278] on button "Next" at bounding box center [550, 285] width 89 height 36
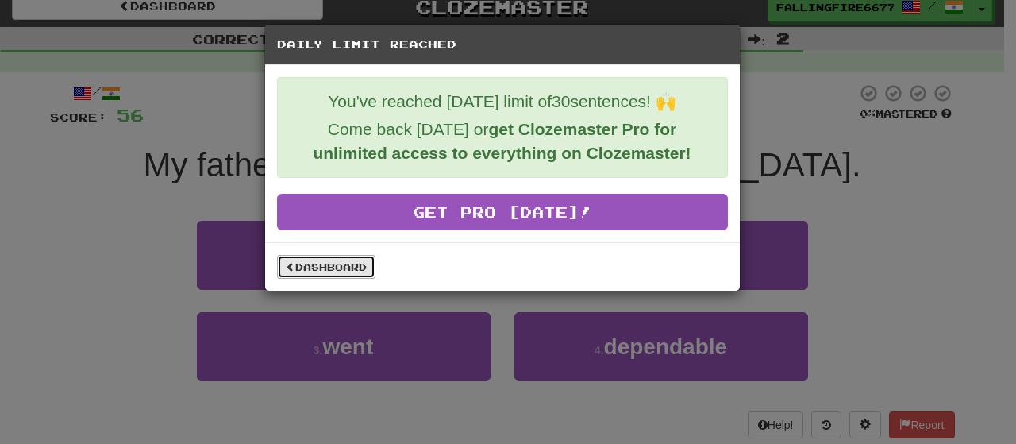
click at [342, 268] on link "Dashboard" at bounding box center [326, 267] width 98 height 24
